Goal: Use online tool/utility: Utilize a website feature to perform a specific function

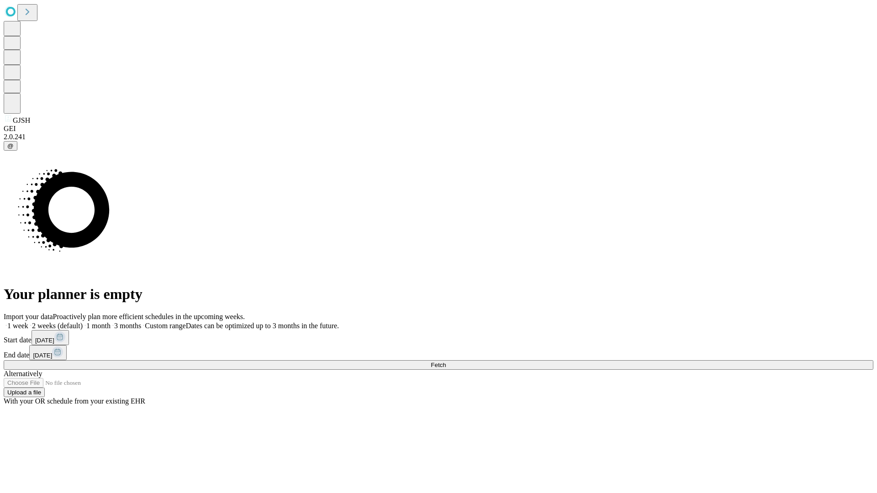
click at [446, 362] on span "Fetch" at bounding box center [437, 365] width 15 height 7
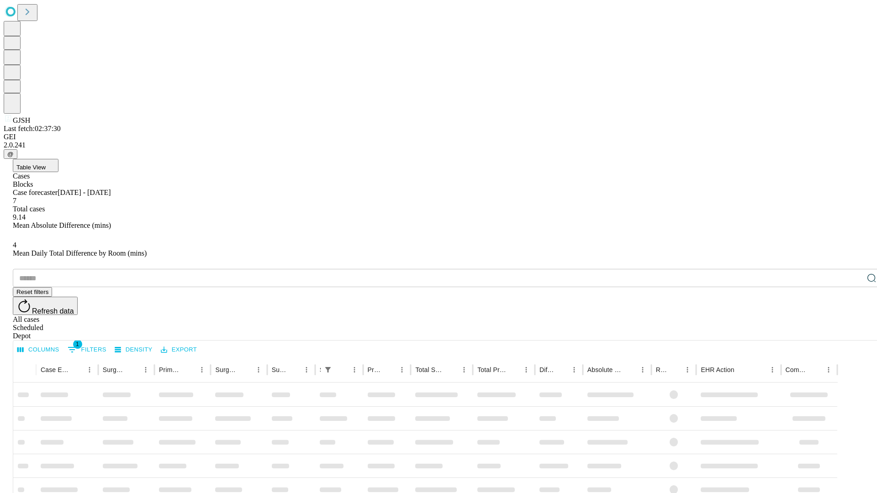
click at [853, 332] on div "Depot" at bounding box center [447, 336] width 869 height 8
